Goal: Information Seeking & Learning: Learn about a topic

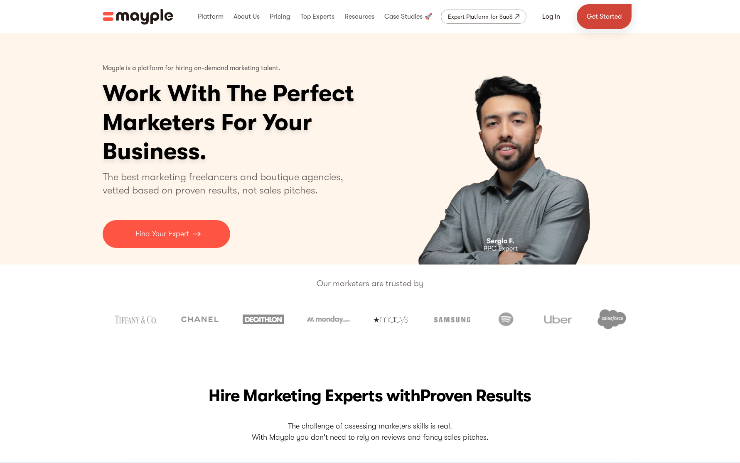
click at [598, 19] on link "Get Started" at bounding box center [604, 16] width 55 height 25
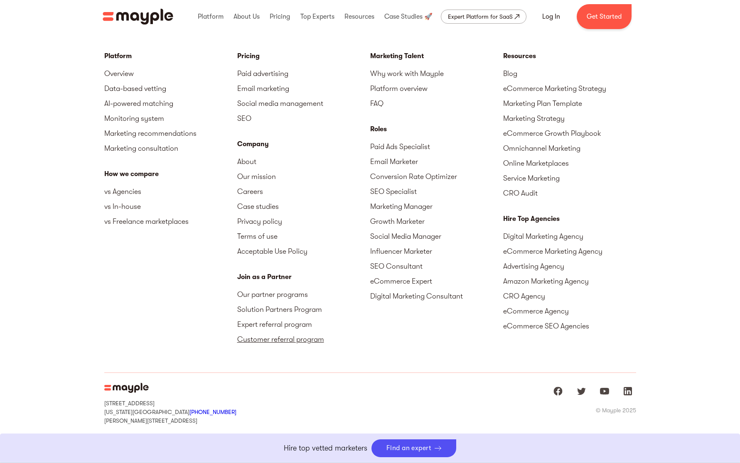
scroll to position [3681, 0]
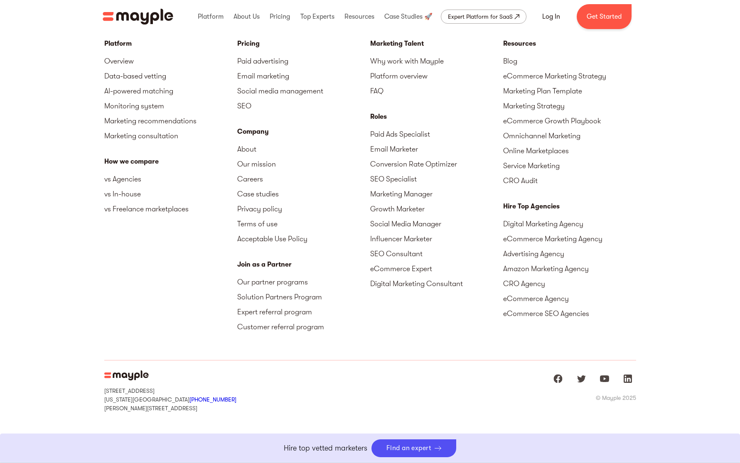
click at [277, 262] on div "Join as a Partner" at bounding box center [303, 265] width 133 height 10
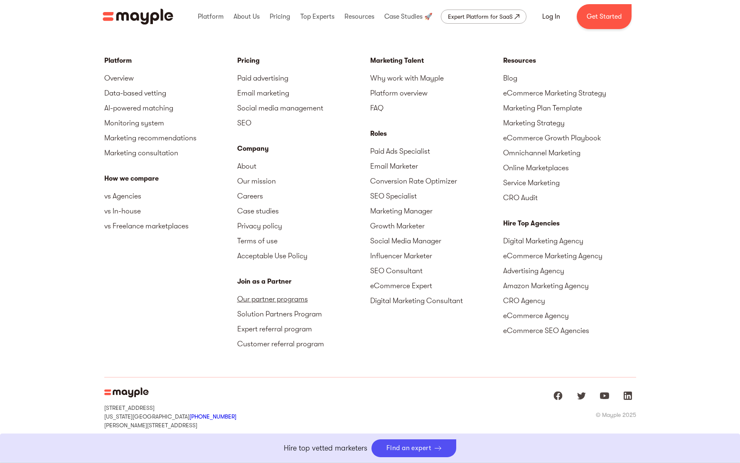
scroll to position [3661, 0]
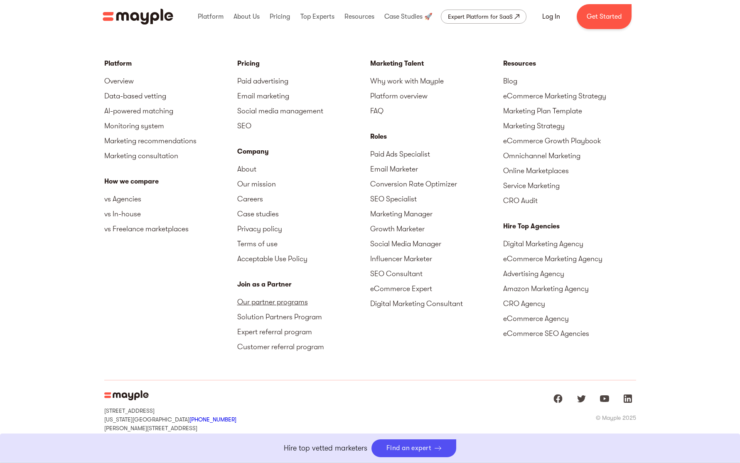
click at [275, 304] on link "Our partner programs" at bounding box center [303, 302] width 133 height 15
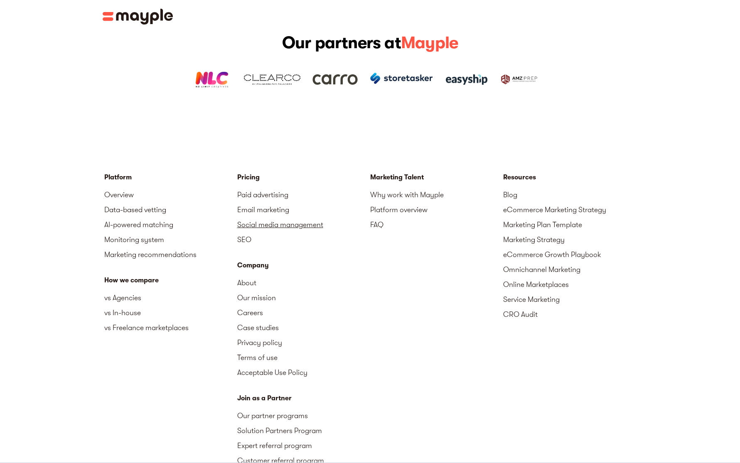
scroll to position [1226, 0]
click at [374, 218] on link "FAQ" at bounding box center [436, 225] width 133 height 15
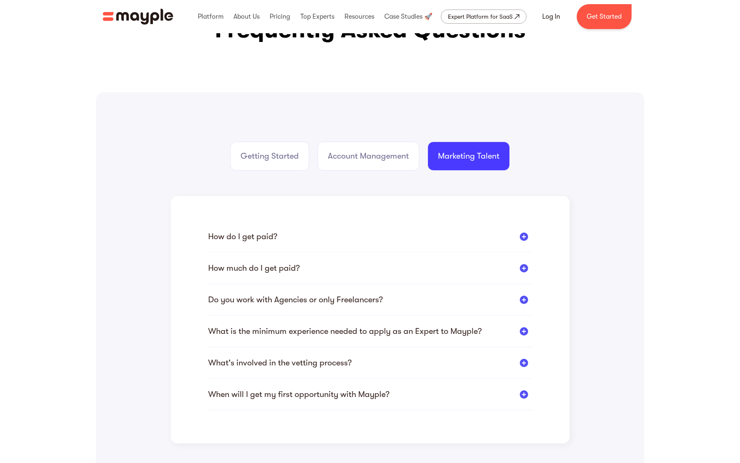
scroll to position [62, 0]
click at [345, 298] on div "Do you work with Agencies or only Freelancers?" at bounding box center [295, 299] width 175 height 10
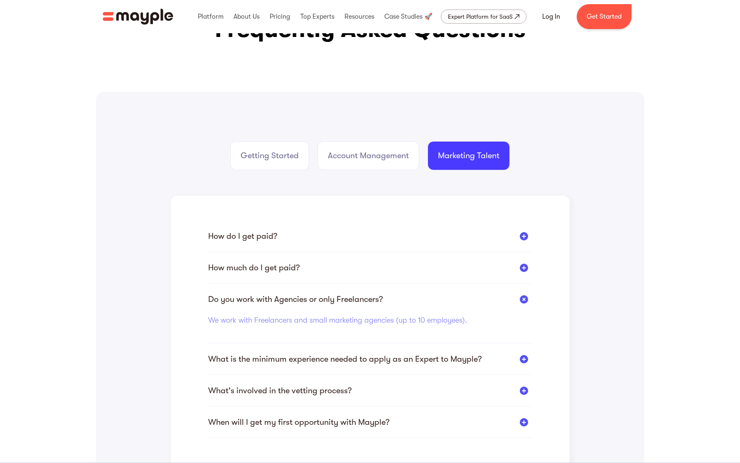
click at [345, 298] on div "Do you work with Agencies or only Freelancers?" at bounding box center [295, 299] width 175 height 10
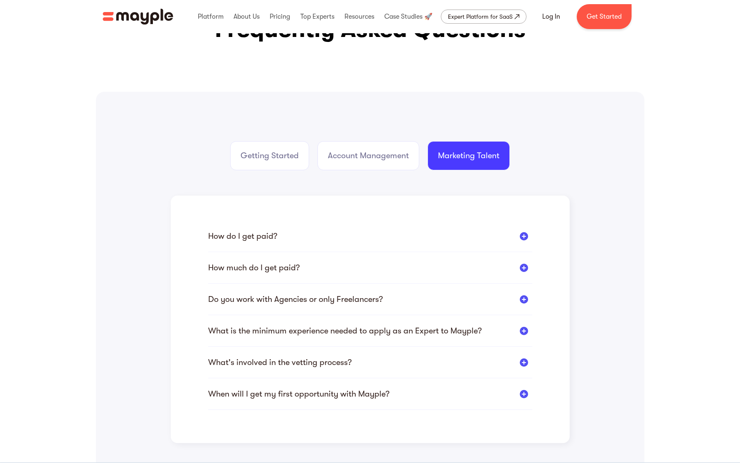
click at [335, 333] on div "What is the minimum experience needed to apply as an Expert to Mayple?" at bounding box center [344, 331] width 273 height 10
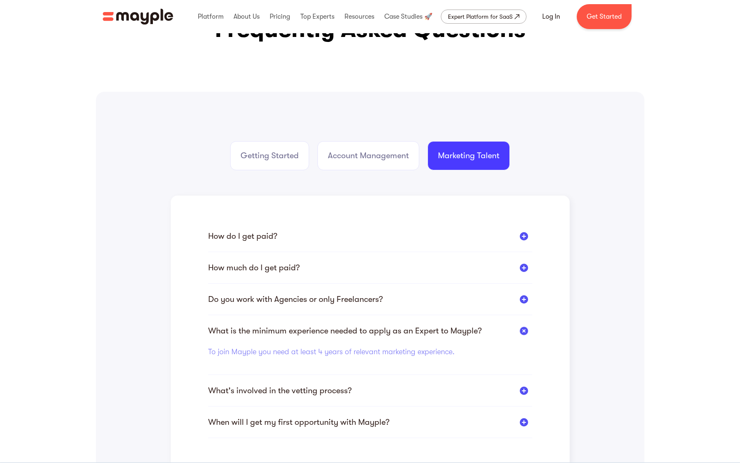
click at [329, 352] on p "To join Mayple you need at least 4 years of relevant marketing experience." at bounding box center [341, 352] width 266 height 11
click at [334, 331] on div "What is the minimum experience needed to apply as an Expert to Mayple?" at bounding box center [344, 331] width 273 height 10
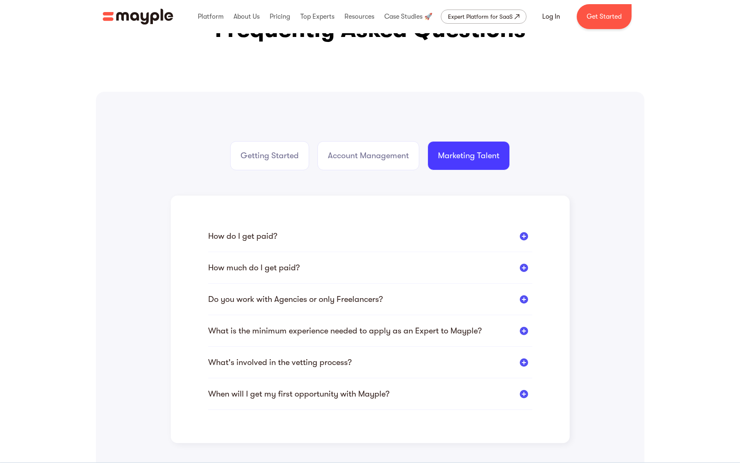
click at [334, 331] on div "What is the minimum experience needed to apply as an Expert to Mayple?" at bounding box center [344, 331] width 273 height 10
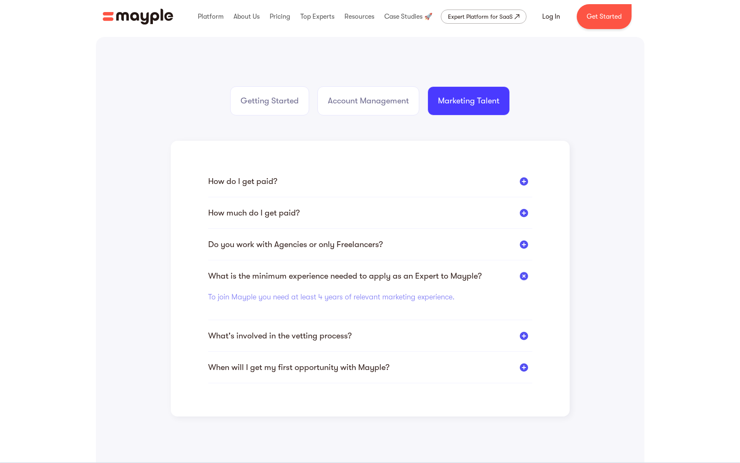
scroll to position [117, 0]
click at [328, 374] on div "When will I get my first opportunity with Mayple? According to our stats, newly…" at bounding box center [370, 373] width 324 height 21
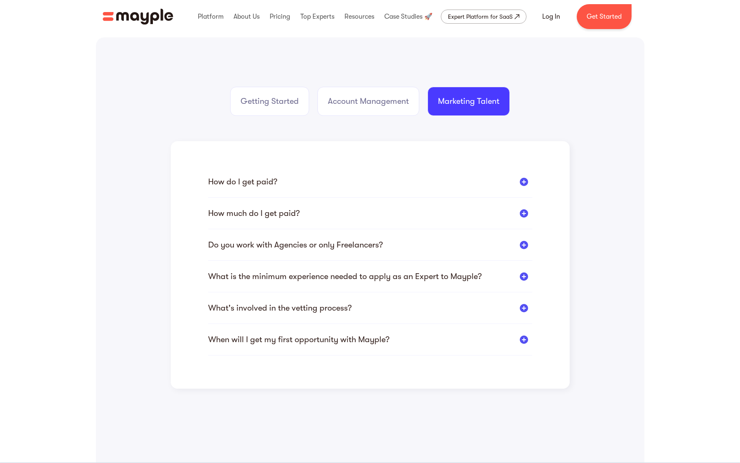
click at [332, 343] on div "When will I get my first opportunity with Mayple?" at bounding box center [298, 339] width 181 height 10
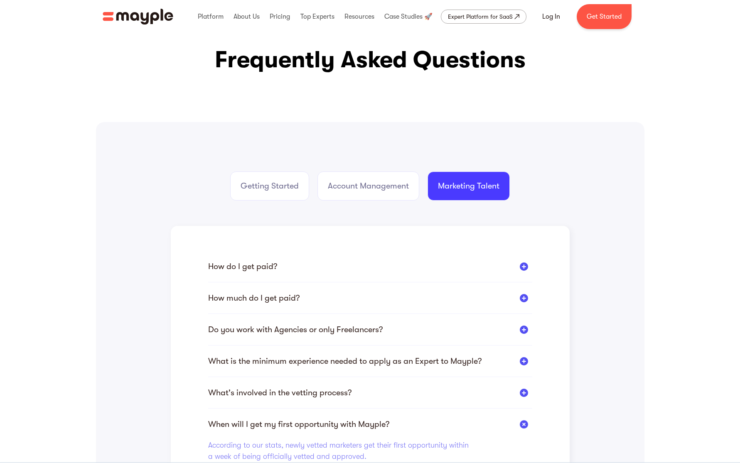
scroll to position [32, 0]
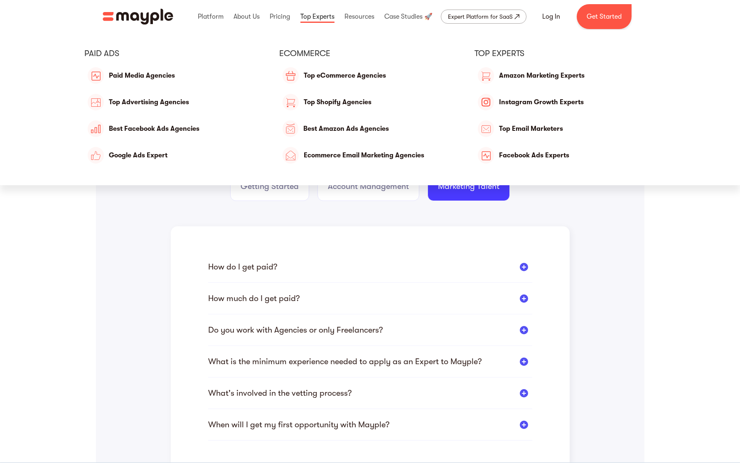
click at [325, 17] on link at bounding box center [317, 16] width 38 height 27
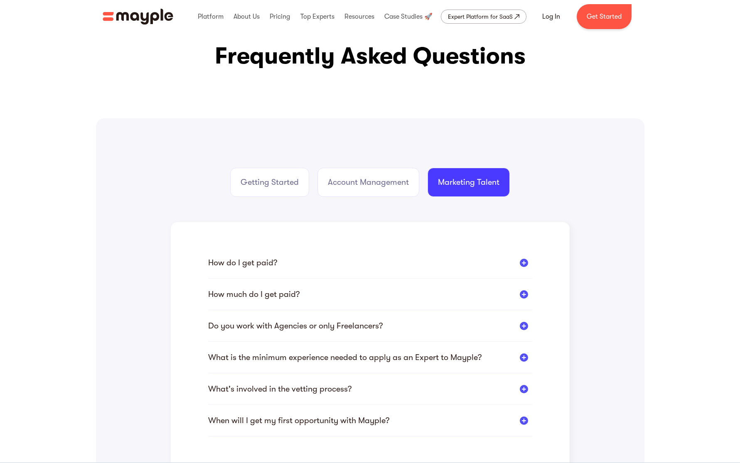
scroll to position [0, 0]
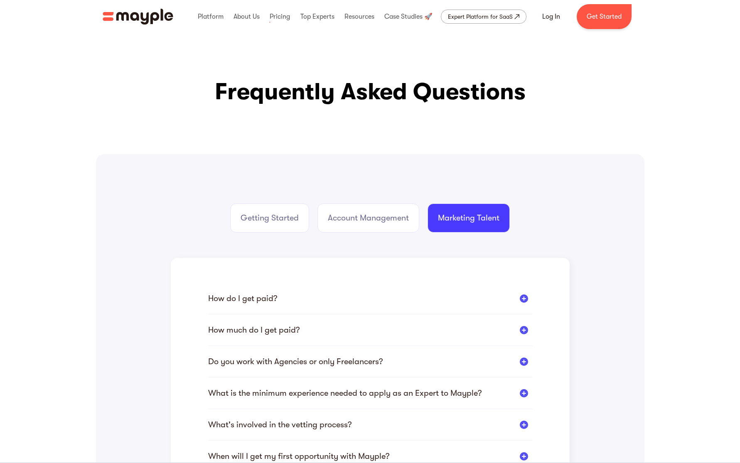
click at [150, 14] on img "home" at bounding box center [138, 17] width 71 height 16
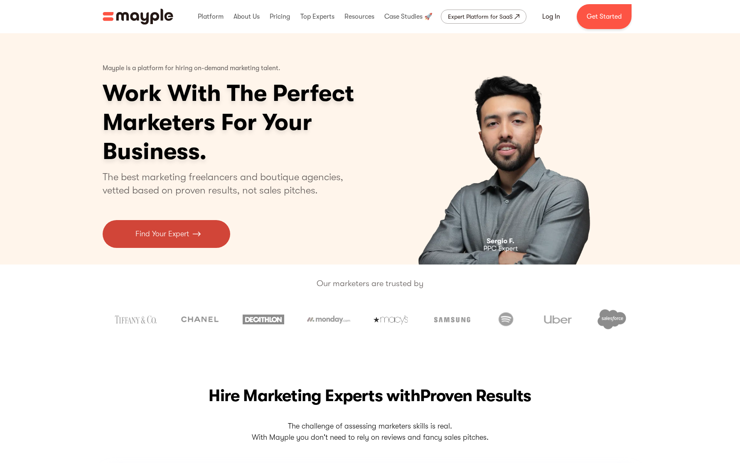
click at [155, 238] on p "Find Your Expert" at bounding box center [162, 234] width 54 height 11
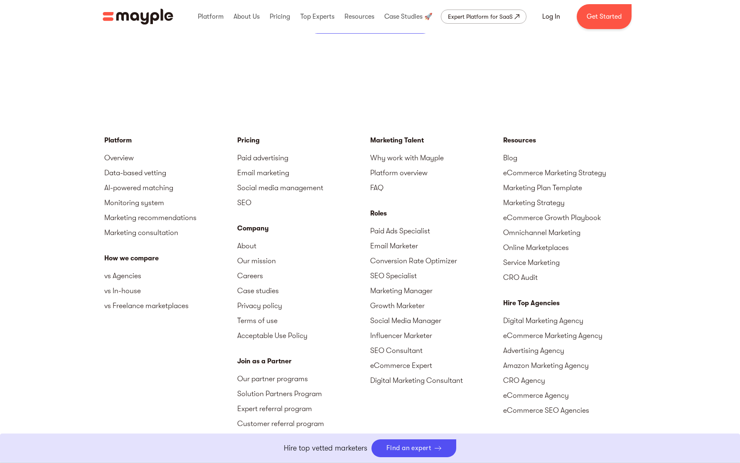
scroll to position [3627, 0]
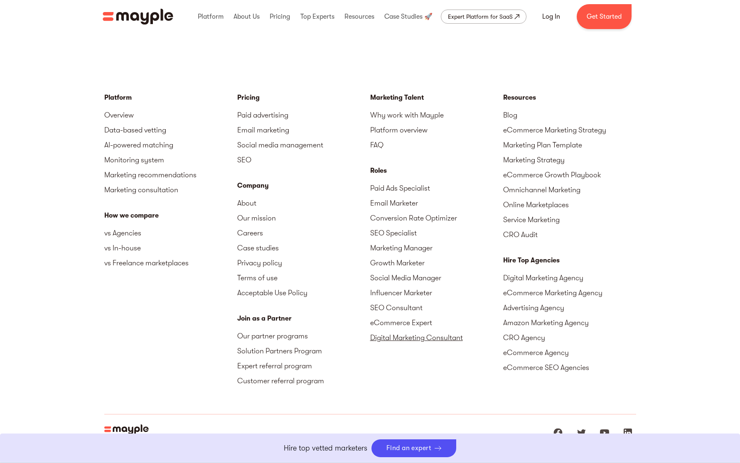
click at [396, 333] on link "Digital Marketing Consultant" at bounding box center [436, 337] width 133 height 15
click at [602, 17] on link "Get Started" at bounding box center [604, 16] width 55 height 25
click at [503, 18] on div "Expert Platform for SaaS" at bounding box center [480, 17] width 65 height 10
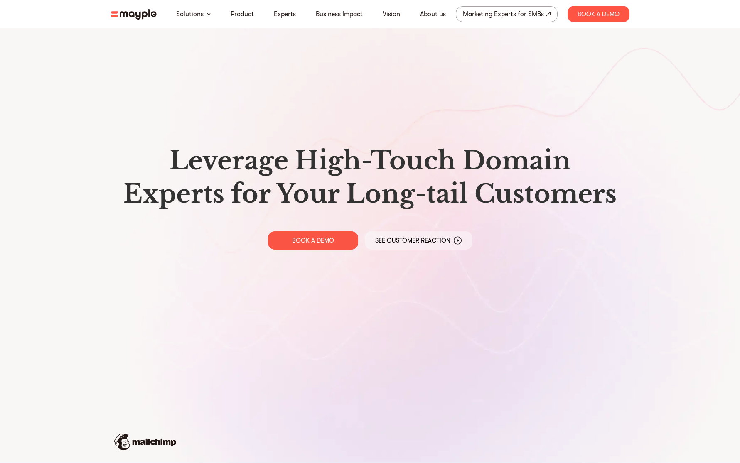
scroll to position [5, 0]
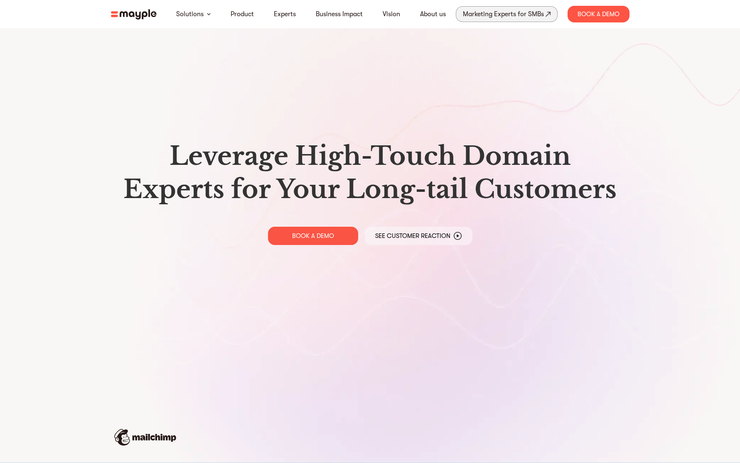
click at [521, 17] on div "Marketing Experts for SMBs" at bounding box center [503, 14] width 81 height 12
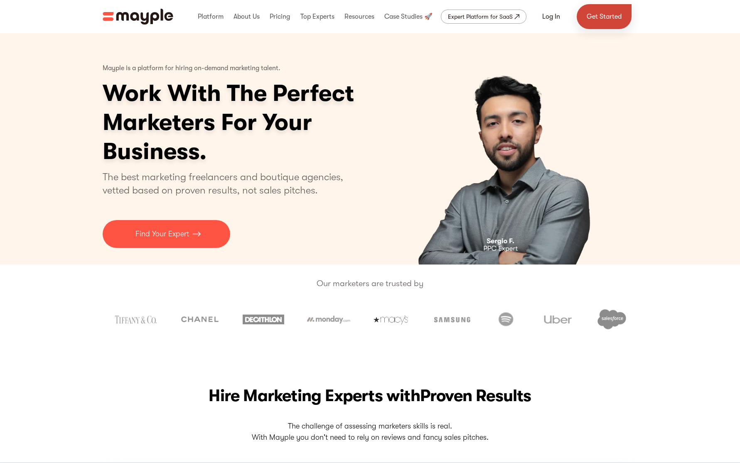
click at [594, 12] on link "Get Started" at bounding box center [604, 16] width 55 height 25
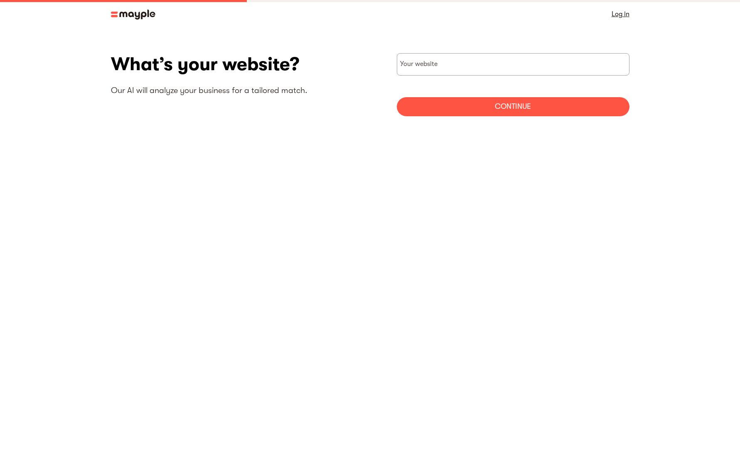
click at [515, 57] on input "websiteStep" at bounding box center [513, 64] width 233 height 22
type input "https://wearesummer.com"
click at [479, 110] on div "Continue" at bounding box center [513, 106] width 233 height 19
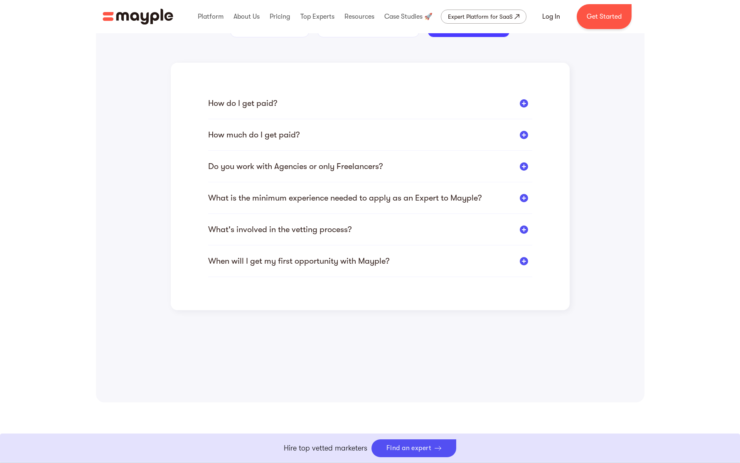
scroll to position [194, 0]
click at [293, 89] on div "How do I get paid? You can choose the best payment method for you out of the av…" at bounding box center [370, 171] width 324 height 214
click at [285, 99] on div "How do I get paid?" at bounding box center [370, 104] width 324 height 10
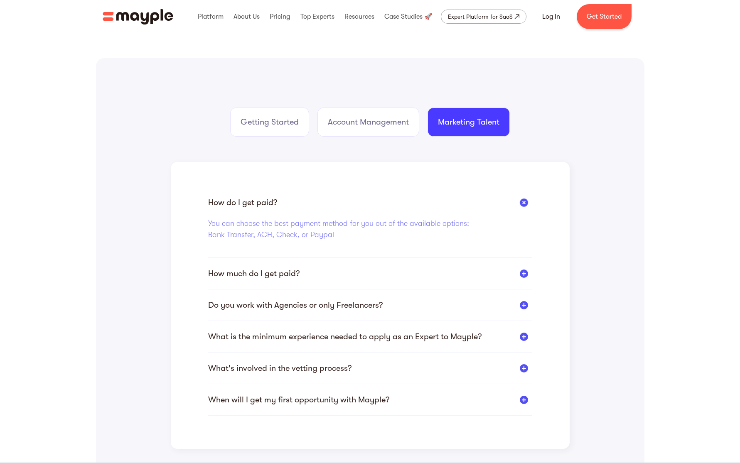
scroll to position [96, 0]
click at [290, 126] on div "Getting Started" at bounding box center [270, 123] width 58 height 12
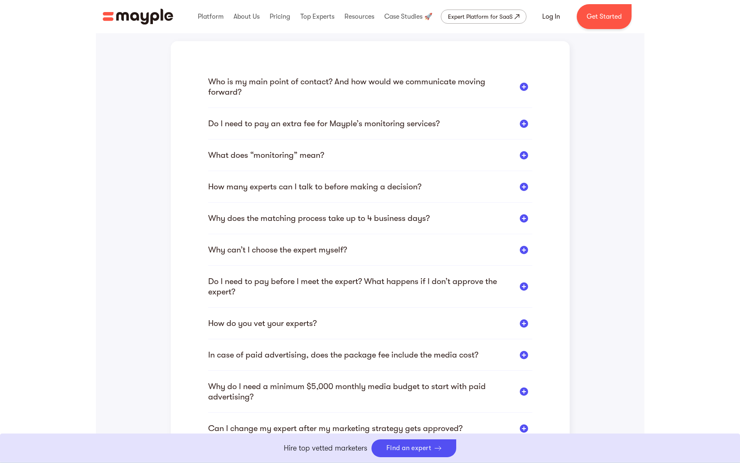
scroll to position [238, 0]
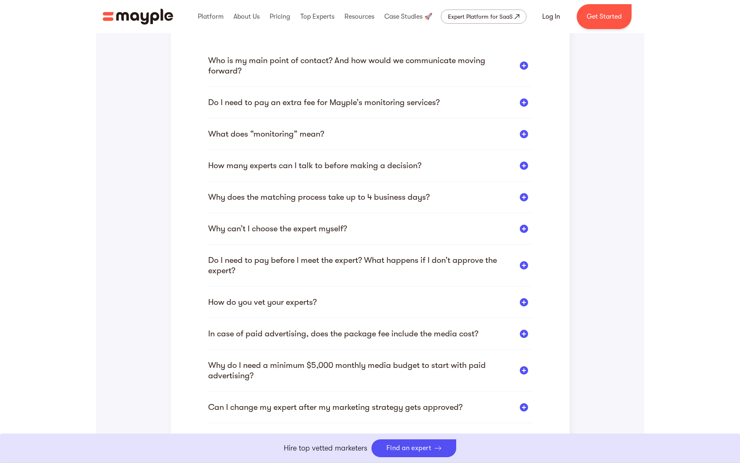
click at [283, 223] on div "Who is my main point of contact? And how would we communicate moving forward? Y…" at bounding box center [370, 374] width 324 height 708
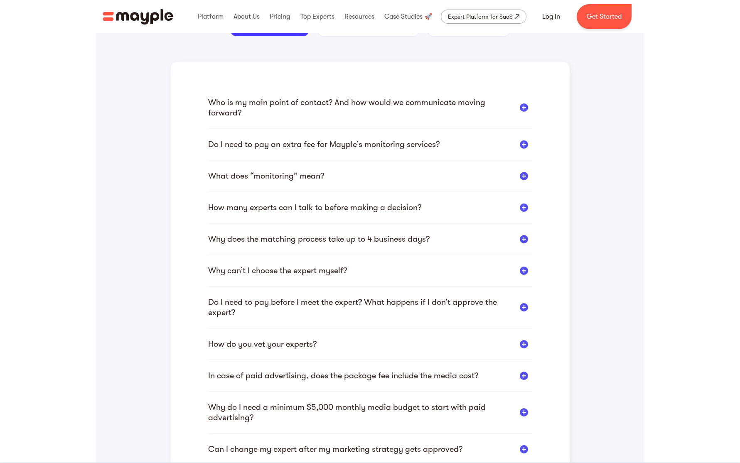
scroll to position [59, 0]
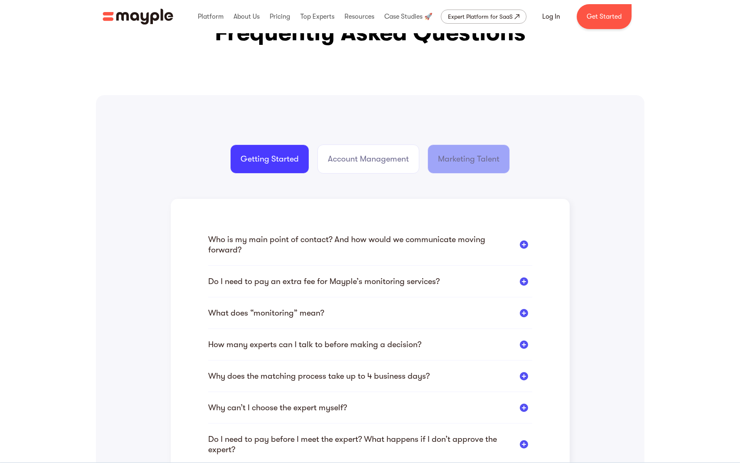
click at [458, 161] on div "Marketing Talent" at bounding box center [468, 159] width 61 height 12
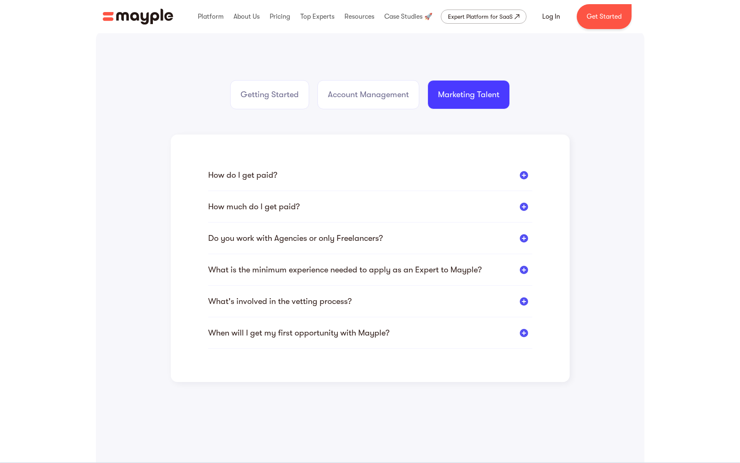
scroll to position [123, 0]
click at [356, 299] on div "What's involved in the vetting process?" at bounding box center [370, 302] width 324 height 10
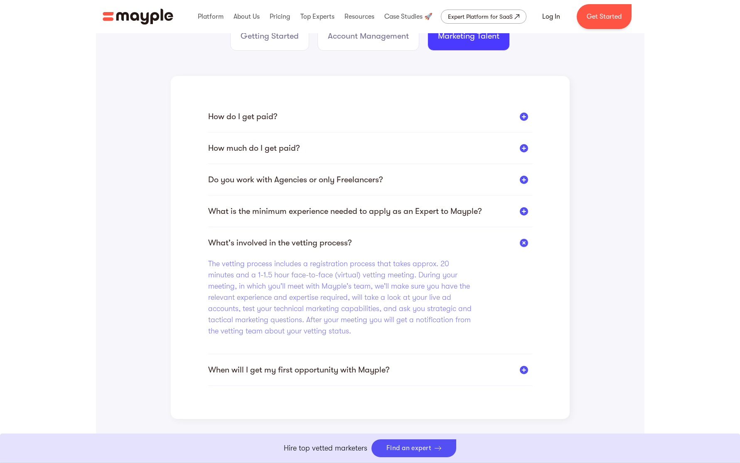
scroll to position [185, 0]
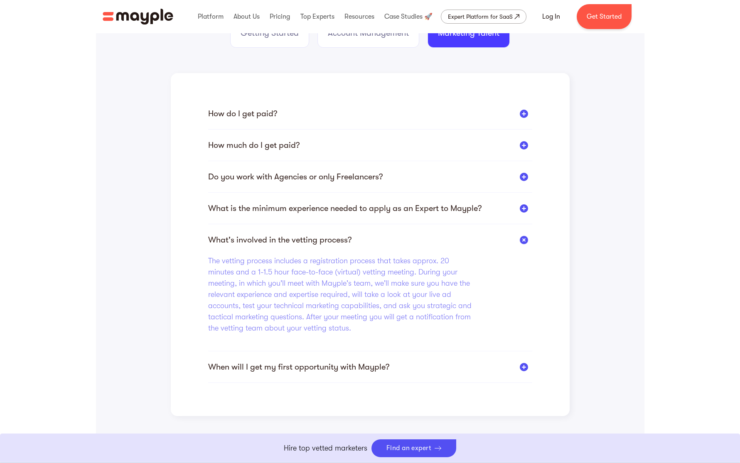
click at [334, 372] on div "When will I get my first opportunity with Mayple? According to our stats, newly…" at bounding box center [370, 372] width 324 height 21
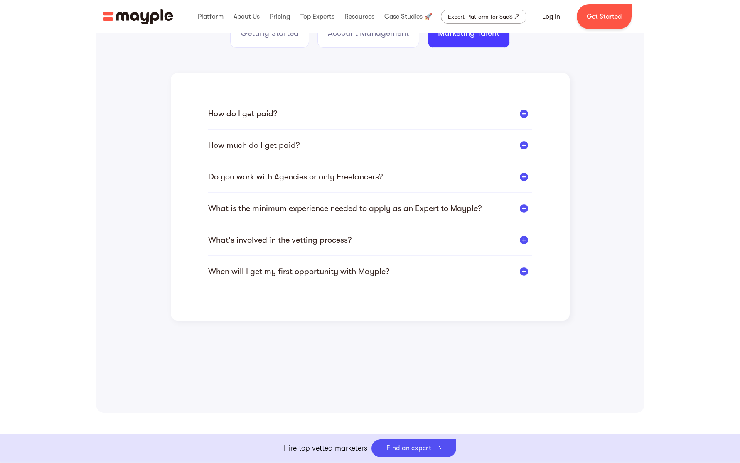
click at [344, 271] on div "When will I get my first opportunity with Mayple?" at bounding box center [298, 271] width 181 height 10
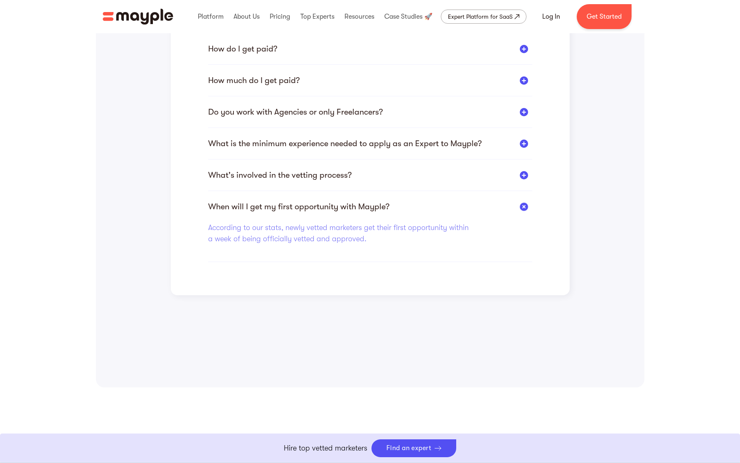
scroll to position [305, 0]
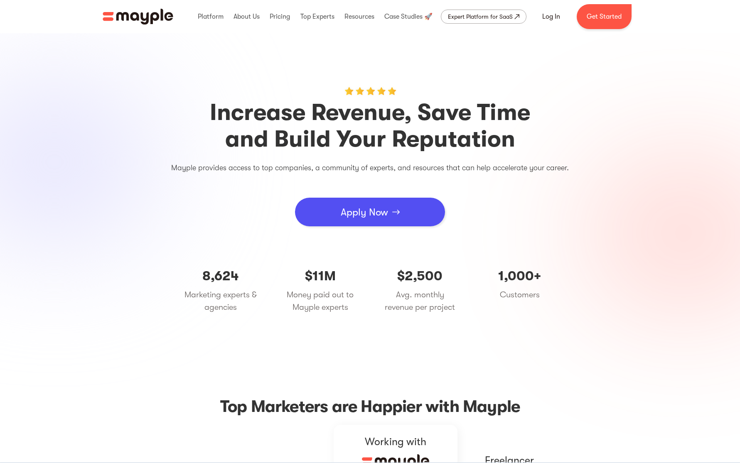
click at [391, 216] on link "Apply Now" at bounding box center [370, 212] width 150 height 29
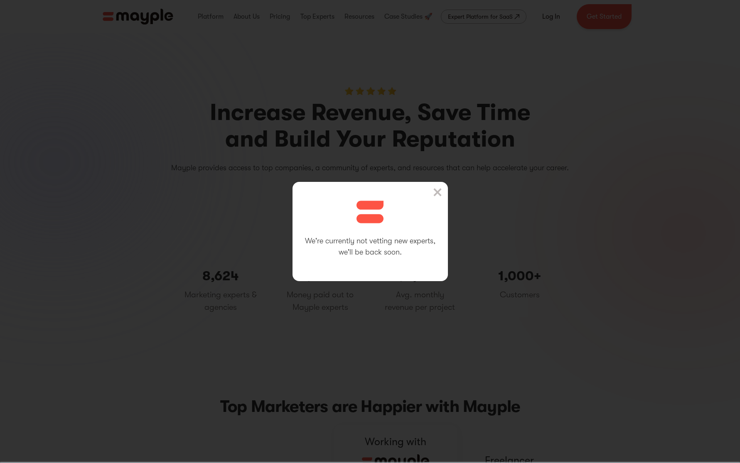
click at [440, 190] on img at bounding box center [437, 192] width 8 height 8
